Goal: Task Accomplishment & Management: Complete application form

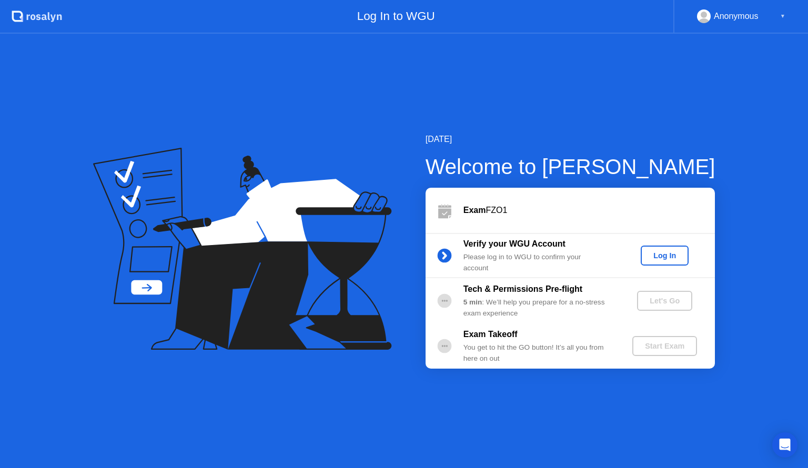
click at [650, 256] on div "Log In" at bounding box center [664, 255] width 39 height 8
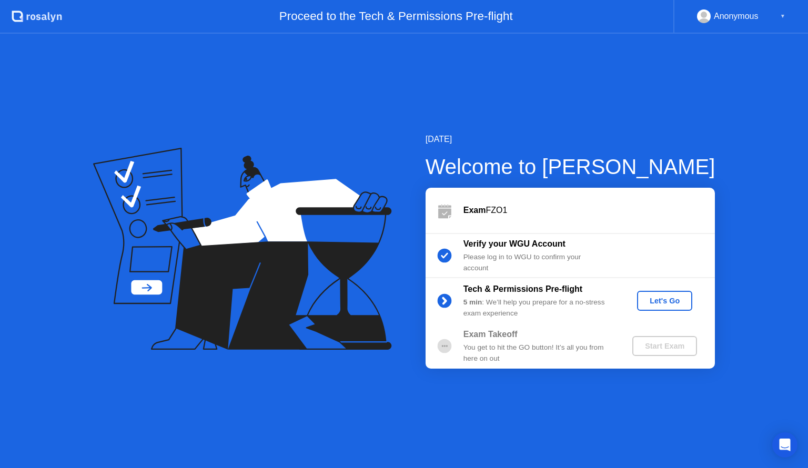
click at [679, 302] on div "Let's Go" at bounding box center [664, 301] width 47 height 8
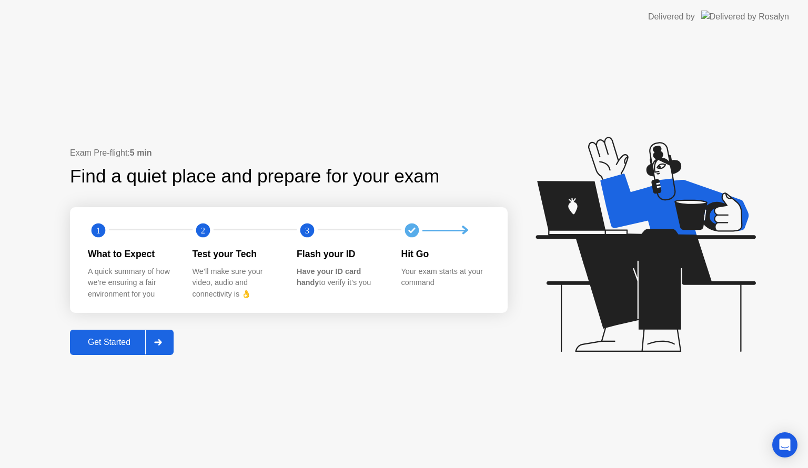
click at [110, 344] on div "Get Started" at bounding box center [109, 342] width 72 height 9
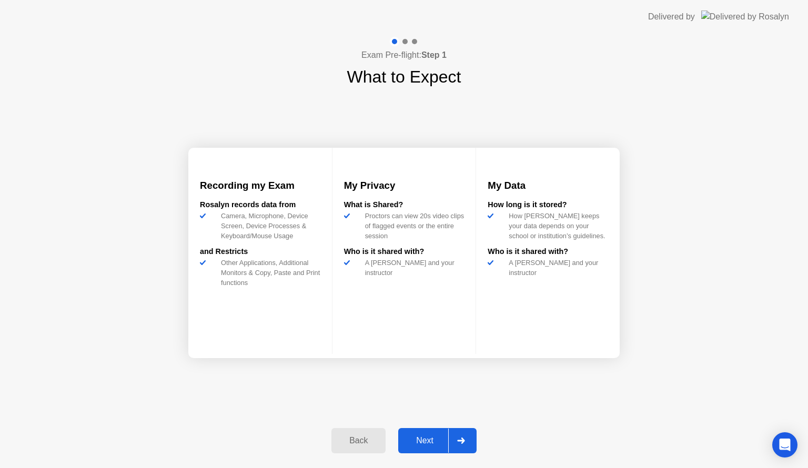
click at [427, 436] on div "Next" at bounding box center [424, 440] width 47 height 9
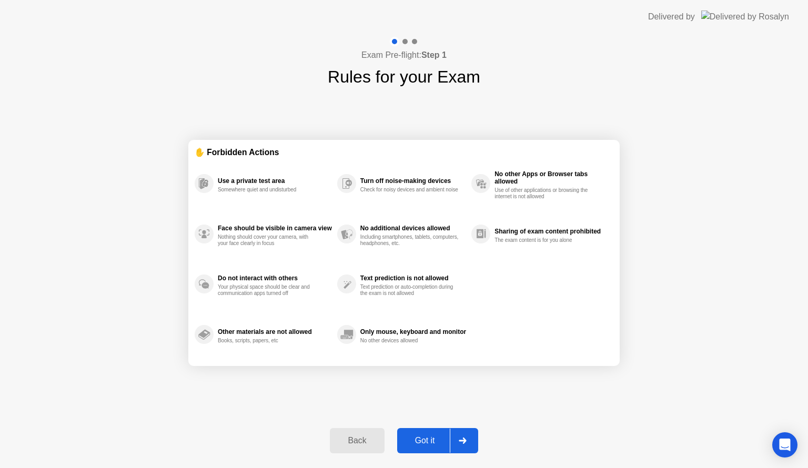
click at [427, 437] on div "Got it" at bounding box center [424, 440] width 49 height 9
select select "**********"
select select "*******"
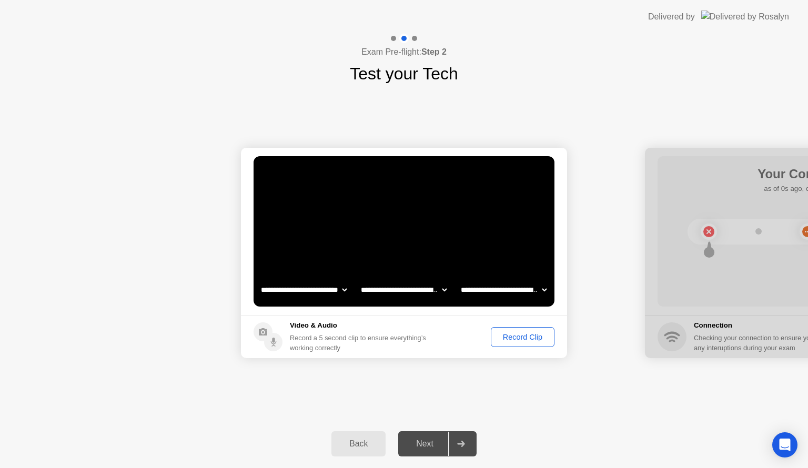
click at [308, 288] on select "**********" at bounding box center [304, 289] width 90 height 21
click at [469, 323] on footer "Video & Audio Record a 5 second clip to ensure everything’s working correctly R…" at bounding box center [404, 336] width 326 height 43
click at [513, 340] on div "Record Clip" at bounding box center [522, 337] width 56 height 8
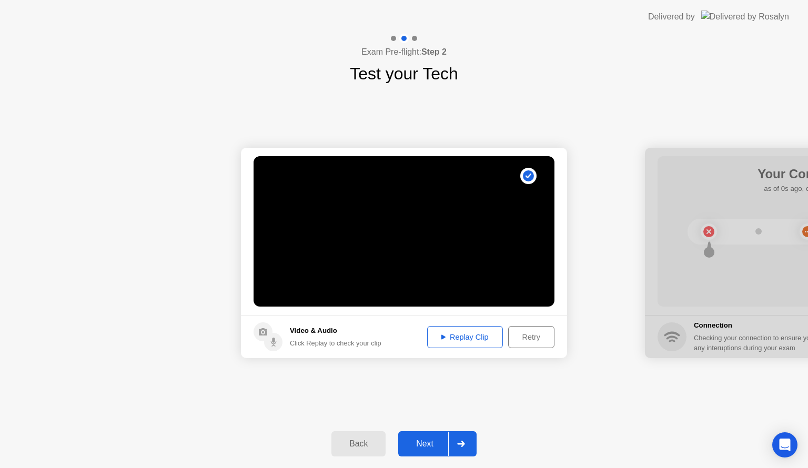
click at [473, 341] on div "Replay Clip" at bounding box center [465, 337] width 68 height 8
click at [482, 335] on div "Replay Clip" at bounding box center [465, 337] width 68 height 8
click at [412, 440] on div "Next" at bounding box center [424, 443] width 47 height 9
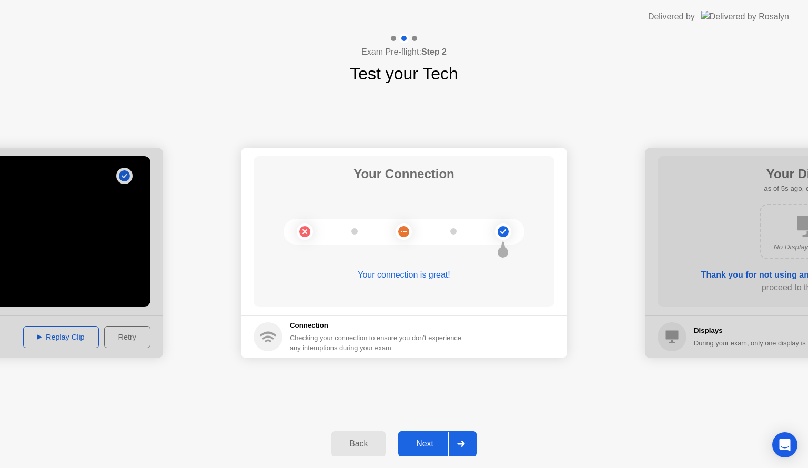
click at [423, 452] on button "Next" at bounding box center [437, 443] width 78 height 25
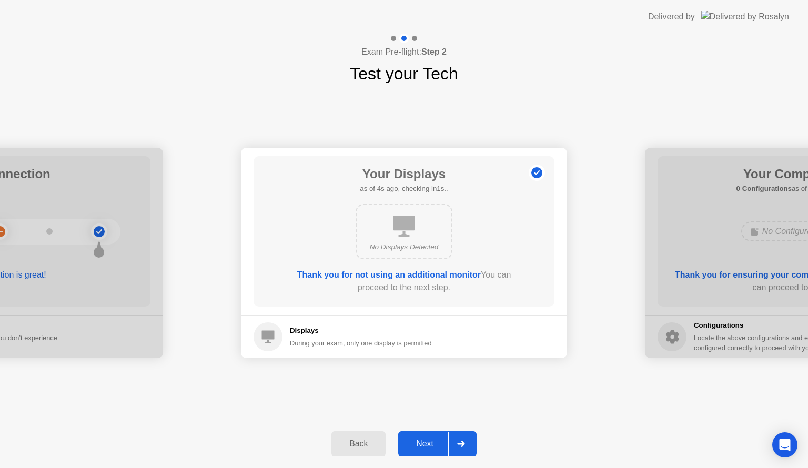
click at [429, 448] on div "Next" at bounding box center [424, 443] width 47 height 9
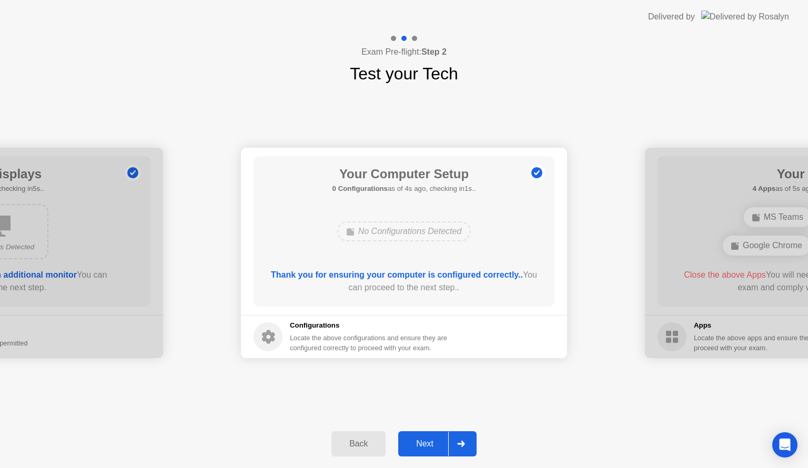
click at [429, 447] on div "Next" at bounding box center [424, 443] width 47 height 9
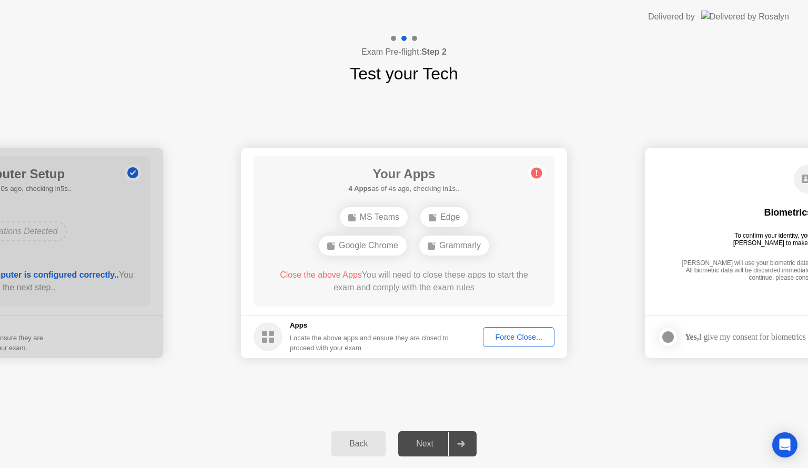
click at [432, 446] on div "Next" at bounding box center [424, 443] width 47 height 9
click at [526, 337] on div "Force Close..." at bounding box center [518, 337] width 64 height 8
click at [510, 333] on div "Force Close..." at bounding box center [518, 337] width 64 height 8
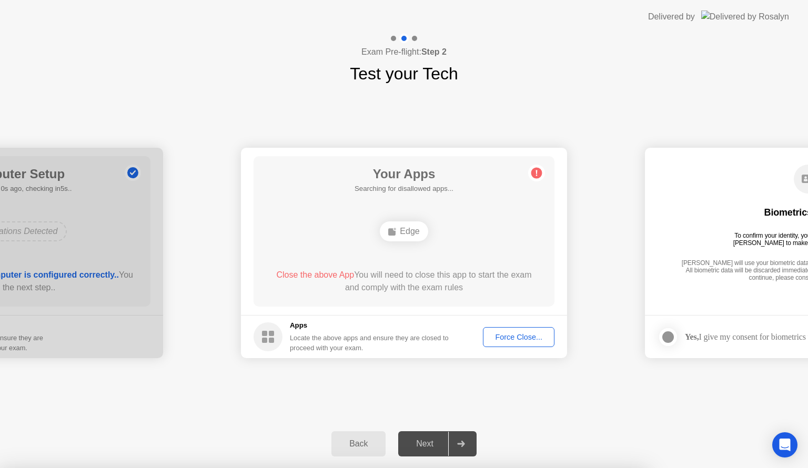
click at [509, 333] on div "Force Close..." at bounding box center [518, 337] width 64 height 8
click at [356, 445] on div "Back" at bounding box center [358, 443] width 48 height 9
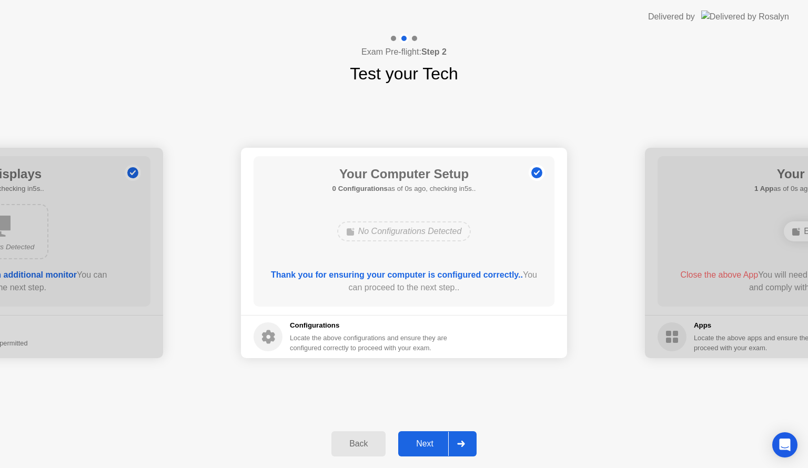
click at [433, 447] on div "Next" at bounding box center [424, 443] width 47 height 9
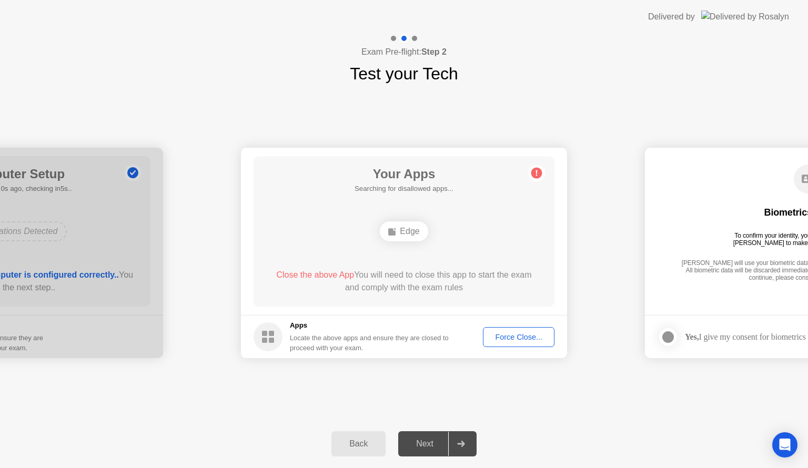
click at [425, 447] on div "Next" at bounding box center [424, 443] width 47 height 9
click at [522, 339] on div "Force Close..." at bounding box center [518, 337] width 64 height 8
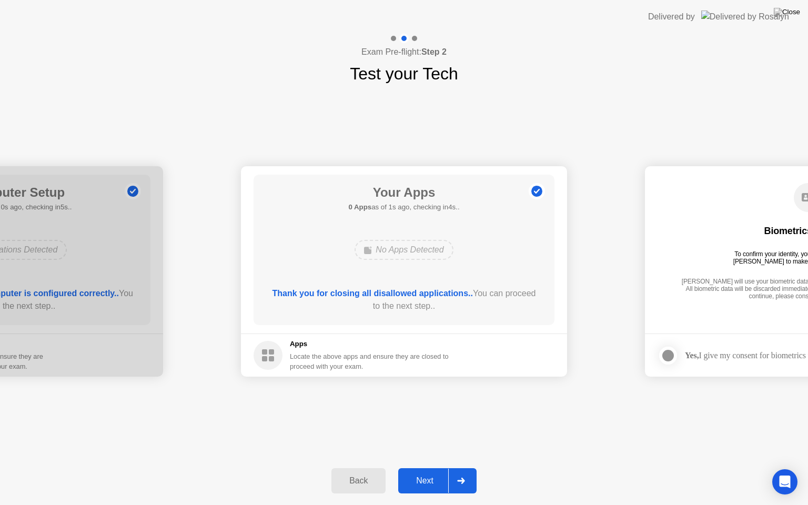
click at [583, 410] on div "**********" at bounding box center [404, 271] width 808 height 370
click at [416, 467] on div "Next" at bounding box center [424, 480] width 47 height 9
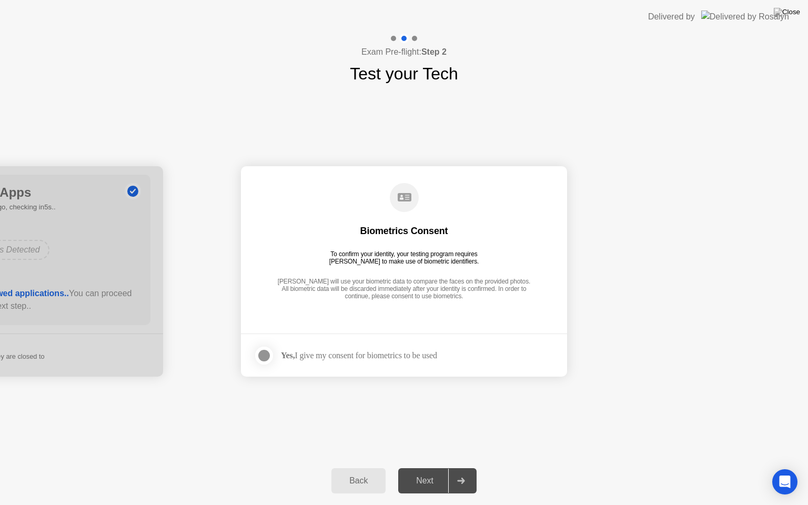
drag, startPoint x: 263, startPoint y: 353, endPoint x: 269, endPoint y: 363, distance: 11.8
click at [263, 353] on div at bounding box center [264, 355] width 13 height 13
click at [432, 467] on div "Next" at bounding box center [424, 480] width 47 height 9
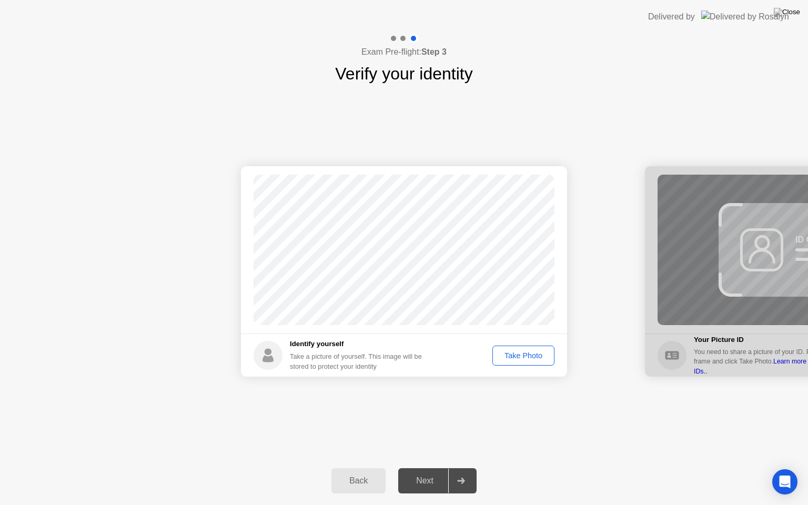
click at [520, 351] on div "Take Photo" at bounding box center [523, 355] width 55 height 8
click at [421, 467] on div "Next" at bounding box center [424, 480] width 47 height 9
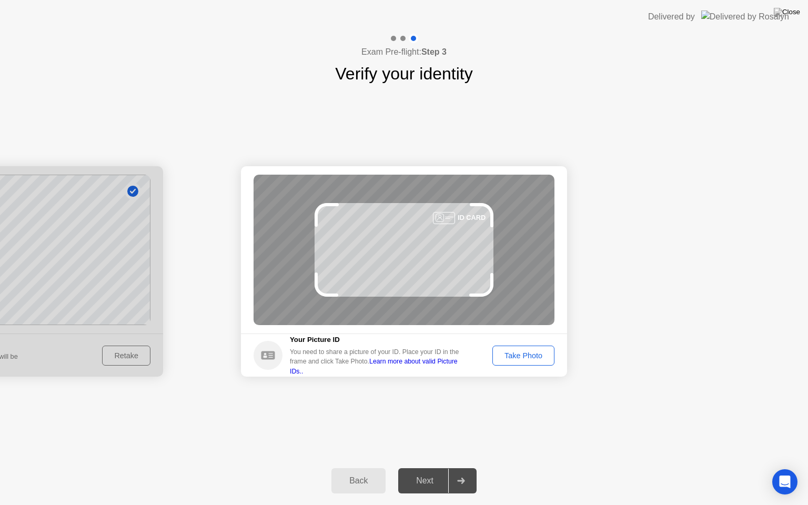
click at [535, 360] on div "Take Photo" at bounding box center [523, 355] width 55 height 8
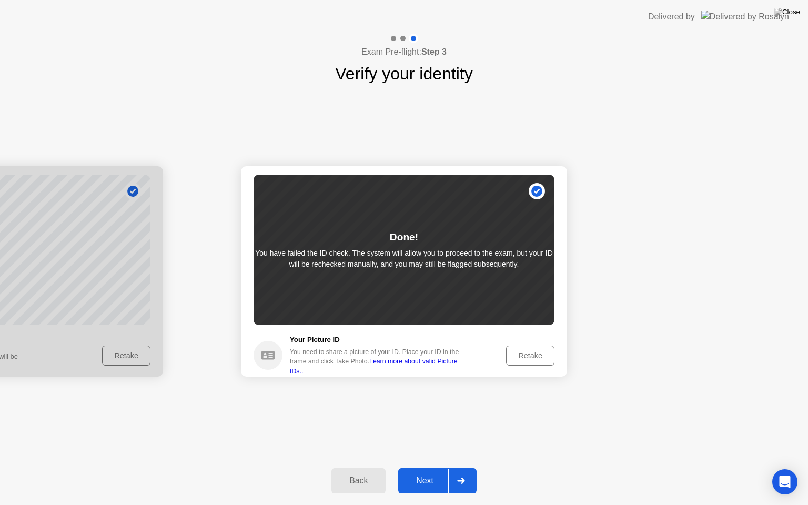
click at [528, 351] on div "Retake" at bounding box center [530, 355] width 41 height 8
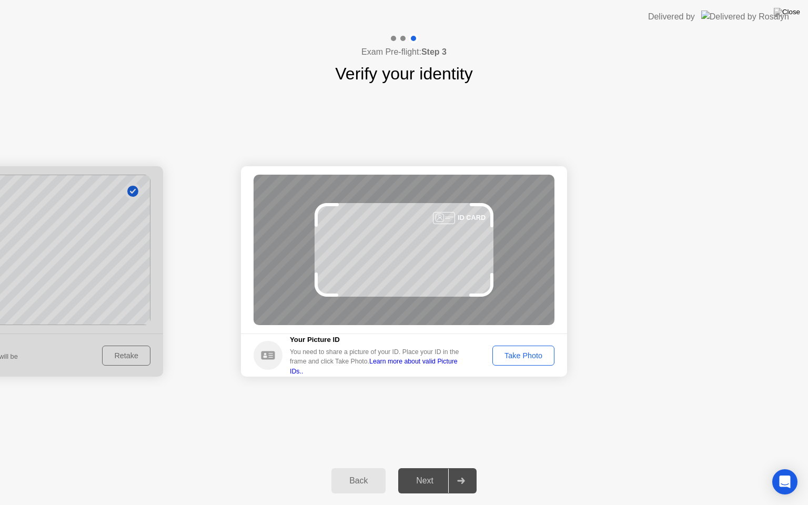
click at [532, 360] on div "Take Photo" at bounding box center [523, 355] width 55 height 8
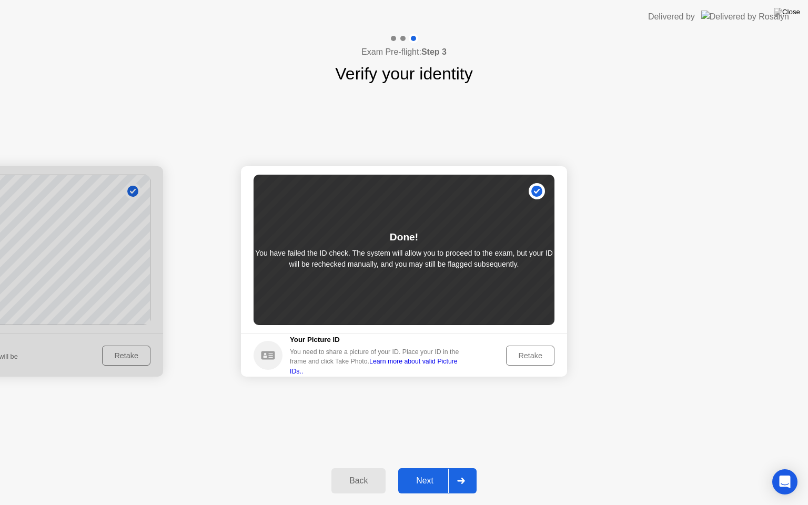
click at [532, 360] on div "Retake" at bounding box center [530, 355] width 41 height 8
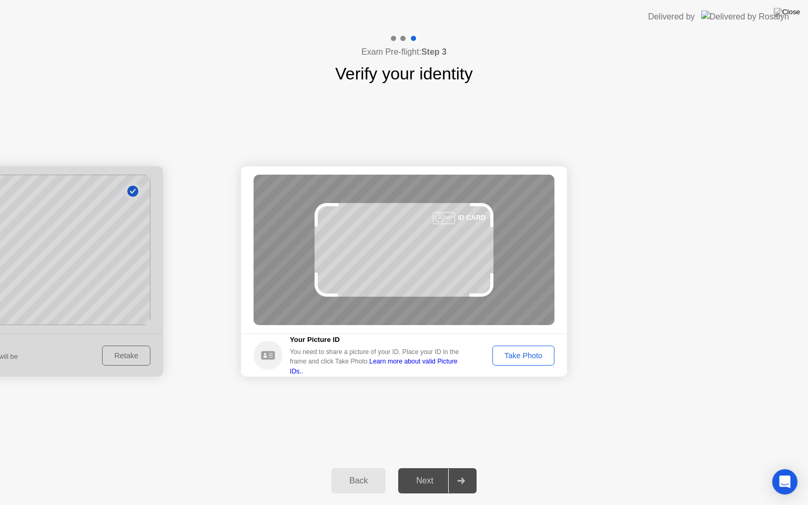
click at [527, 355] on div "Take Photo" at bounding box center [523, 355] width 55 height 8
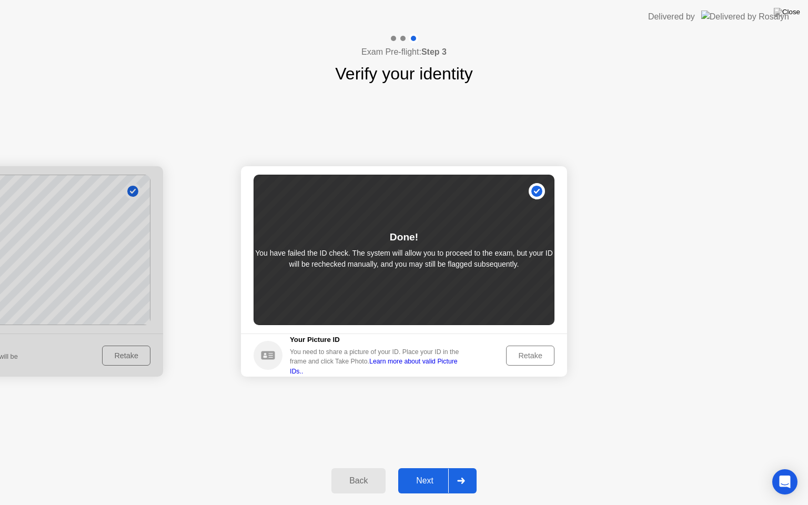
click at [526, 354] on div "Retake" at bounding box center [530, 355] width 41 height 8
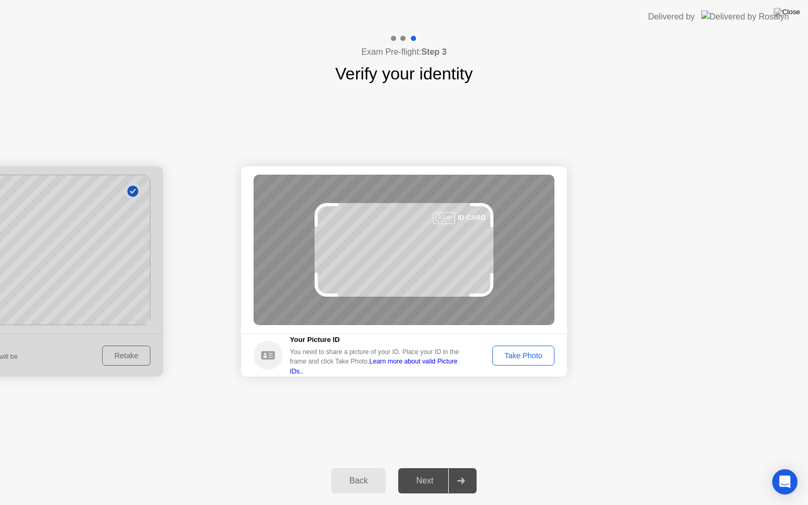
click at [417, 467] on div "Next" at bounding box center [424, 480] width 47 height 9
click at [513, 353] on div "Take Photo" at bounding box center [523, 355] width 55 height 8
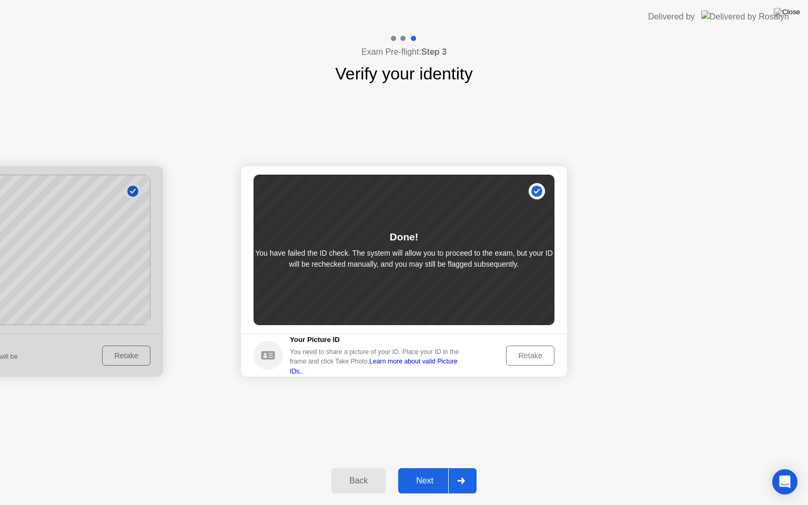
click at [513, 353] on div "Retake" at bounding box center [530, 355] width 41 height 8
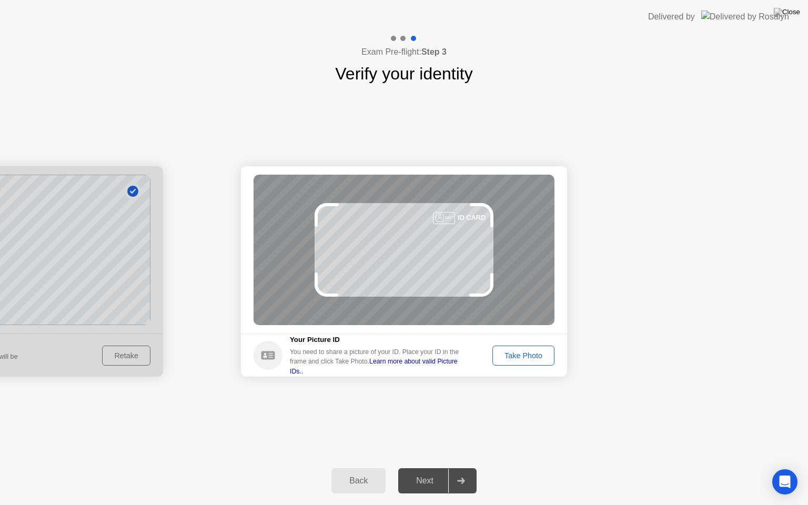
click at [349, 467] on button "Back" at bounding box center [358, 480] width 54 height 25
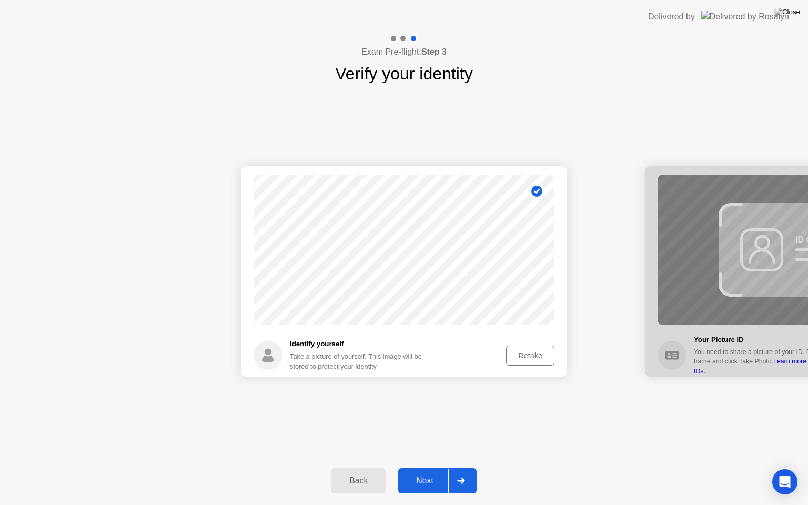
click at [534, 357] on div "Retake" at bounding box center [530, 355] width 41 height 8
click at [530, 358] on div "Take Photo" at bounding box center [523, 355] width 55 height 8
click at [425, 467] on div "Next" at bounding box center [424, 480] width 47 height 9
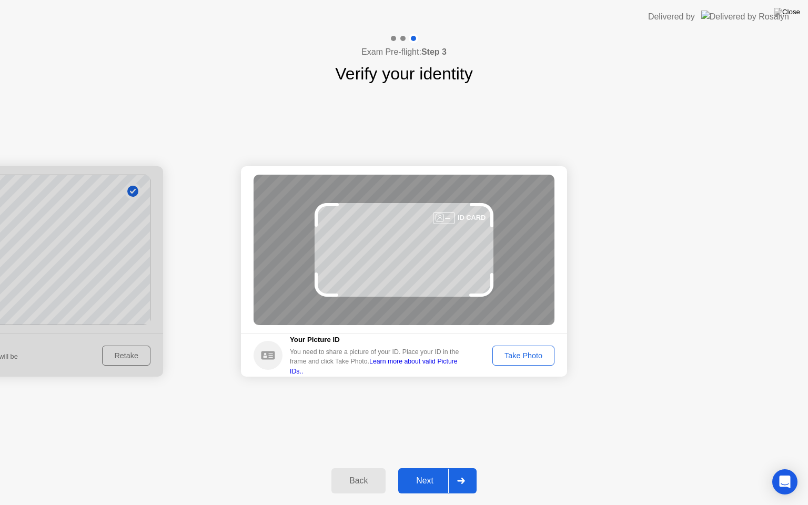
click at [530, 360] on div "Take Photo" at bounding box center [523, 355] width 55 height 8
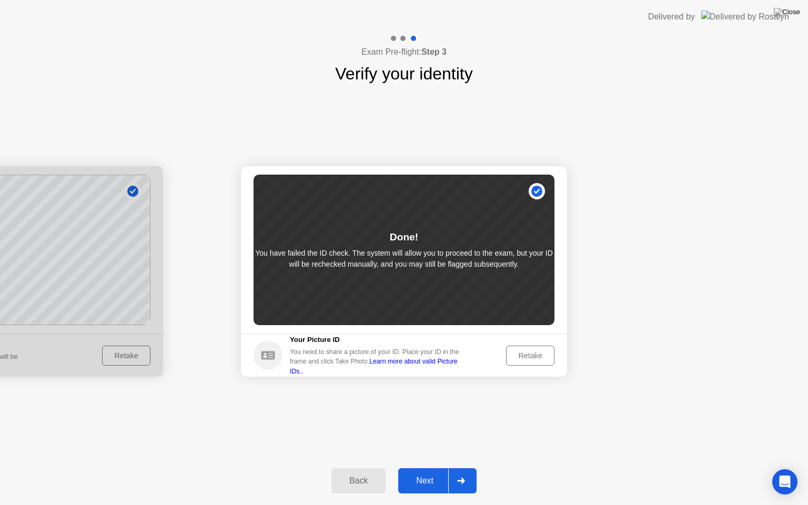
click at [437, 467] on div "Next" at bounding box center [424, 480] width 47 height 9
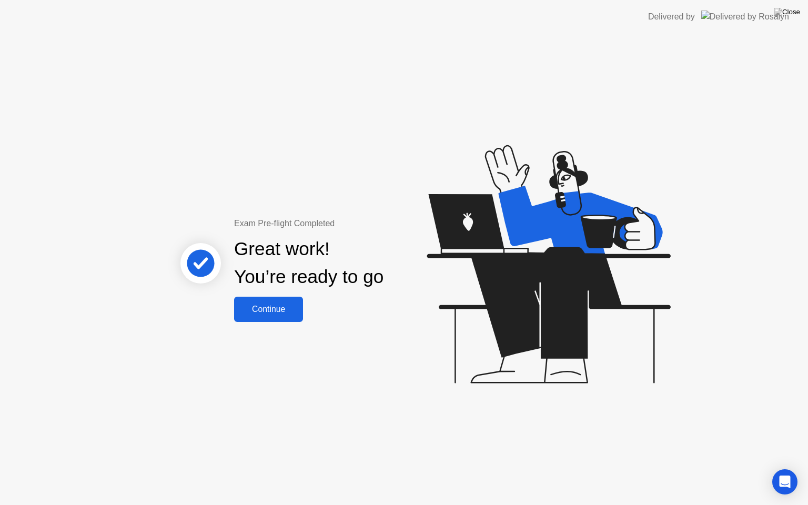
click at [278, 312] on div "Continue" at bounding box center [268, 308] width 63 height 9
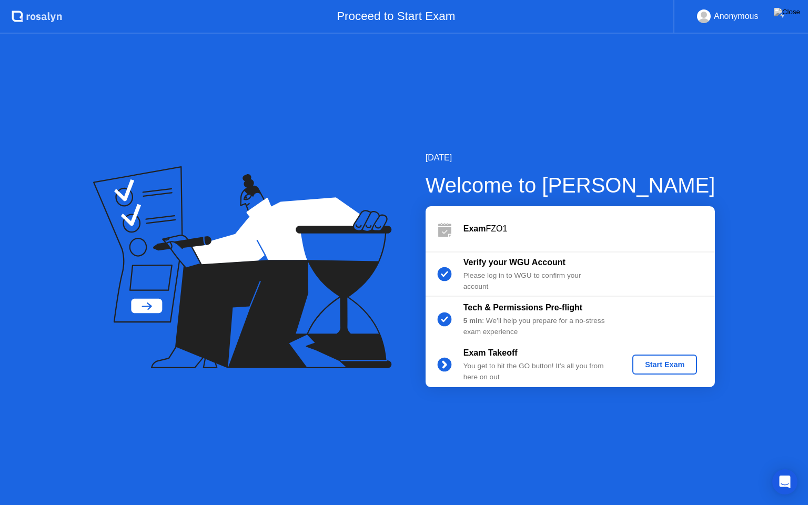
click at [685, 365] on div "Start Exam" at bounding box center [664, 364] width 56 height 8
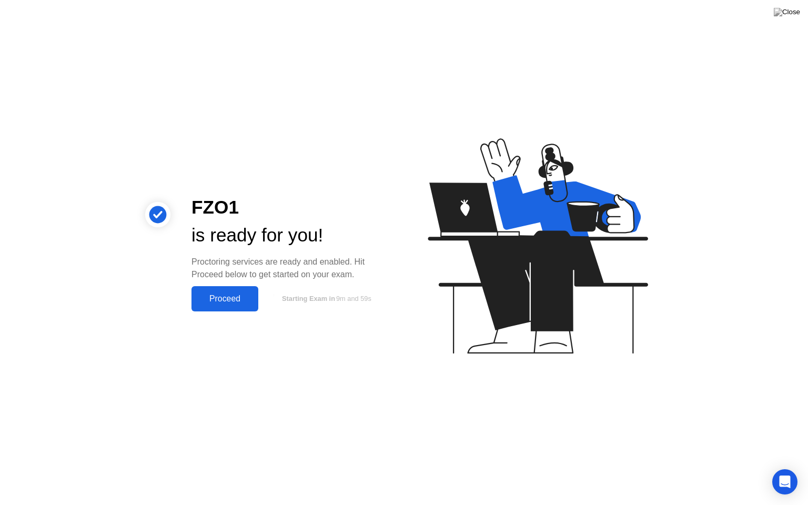
click at [219, 300] on div "Proceed" at bounding box center [225, 298] width 60 height 9
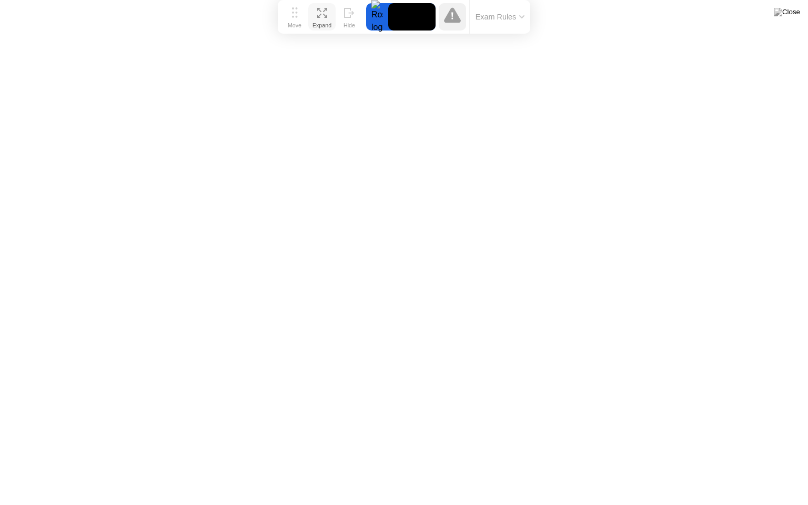
click at [319, 12] on icon at bounding box center [322, 13] width 10 height 10
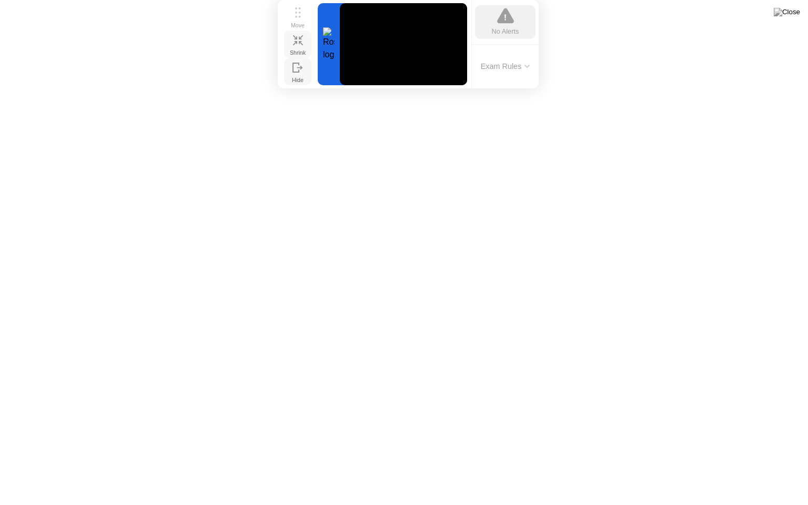
click at [293, 72] on div at bounding box center [297, 72] width 11 height 10
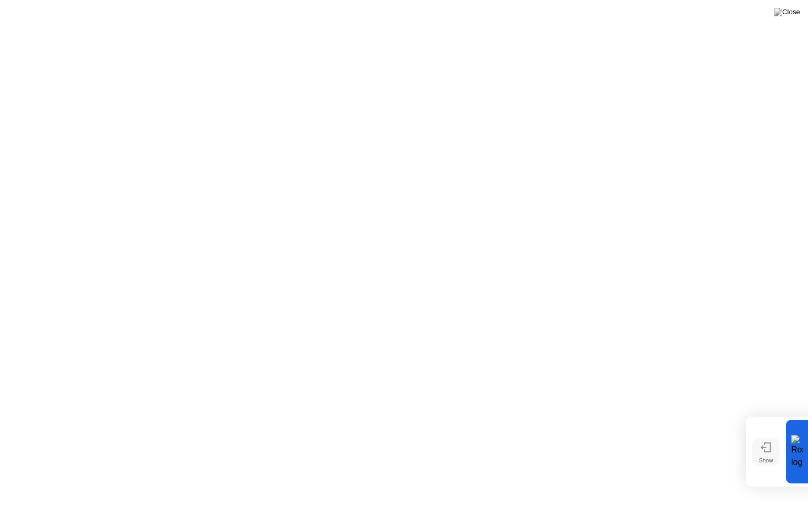
click at [768, 446] on icon at bounding box center [765, 447] width 11 height 10
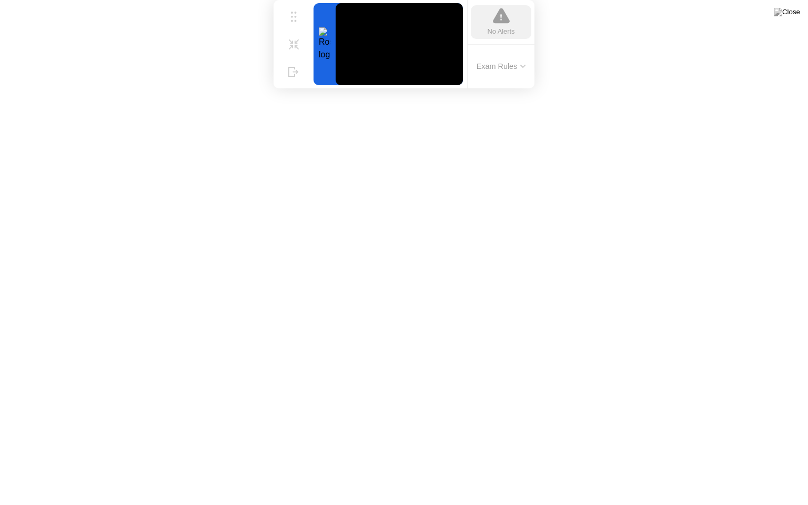
click at [524, 62] on button "Exam Rules" at bounding box center [501, 66] width 56 height 9
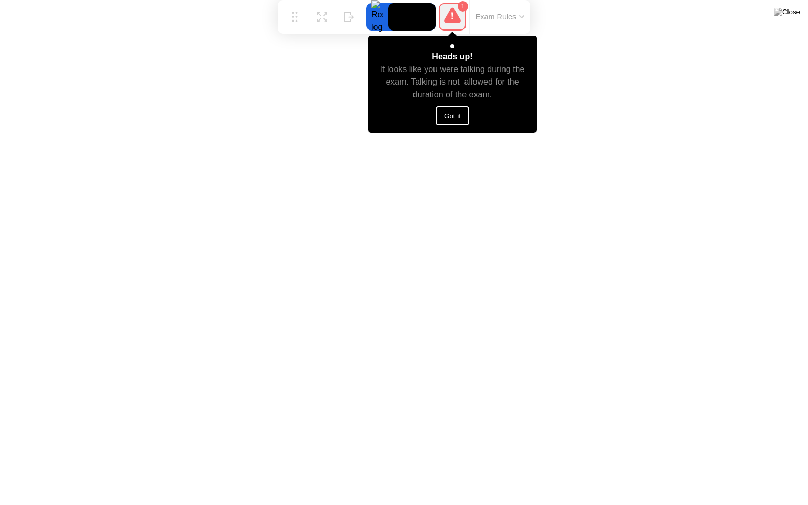
click at [461, 116] on button "Got it" at bounding box center [452, 115] width 34 height 19
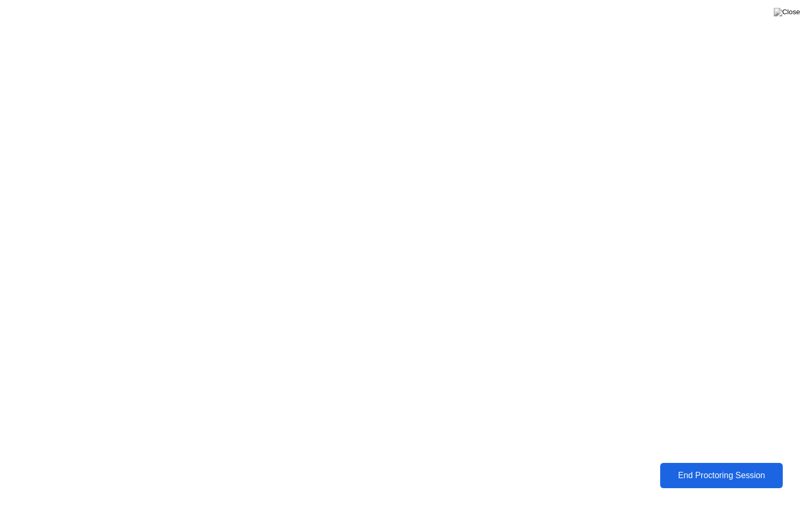
click at [738, 467] on div "End Proctoring Session" at bounding box center [721, 475] width 118 height 9
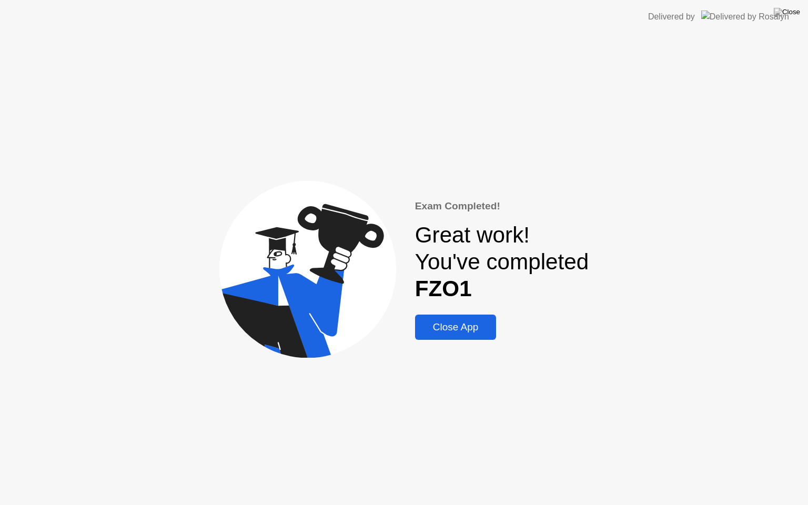
click at [431, 328] on div "Close App" at bounding box center [455, 327] width 75 height 12
